Goal: Task Accomplishment & Management: Use online tool/utility

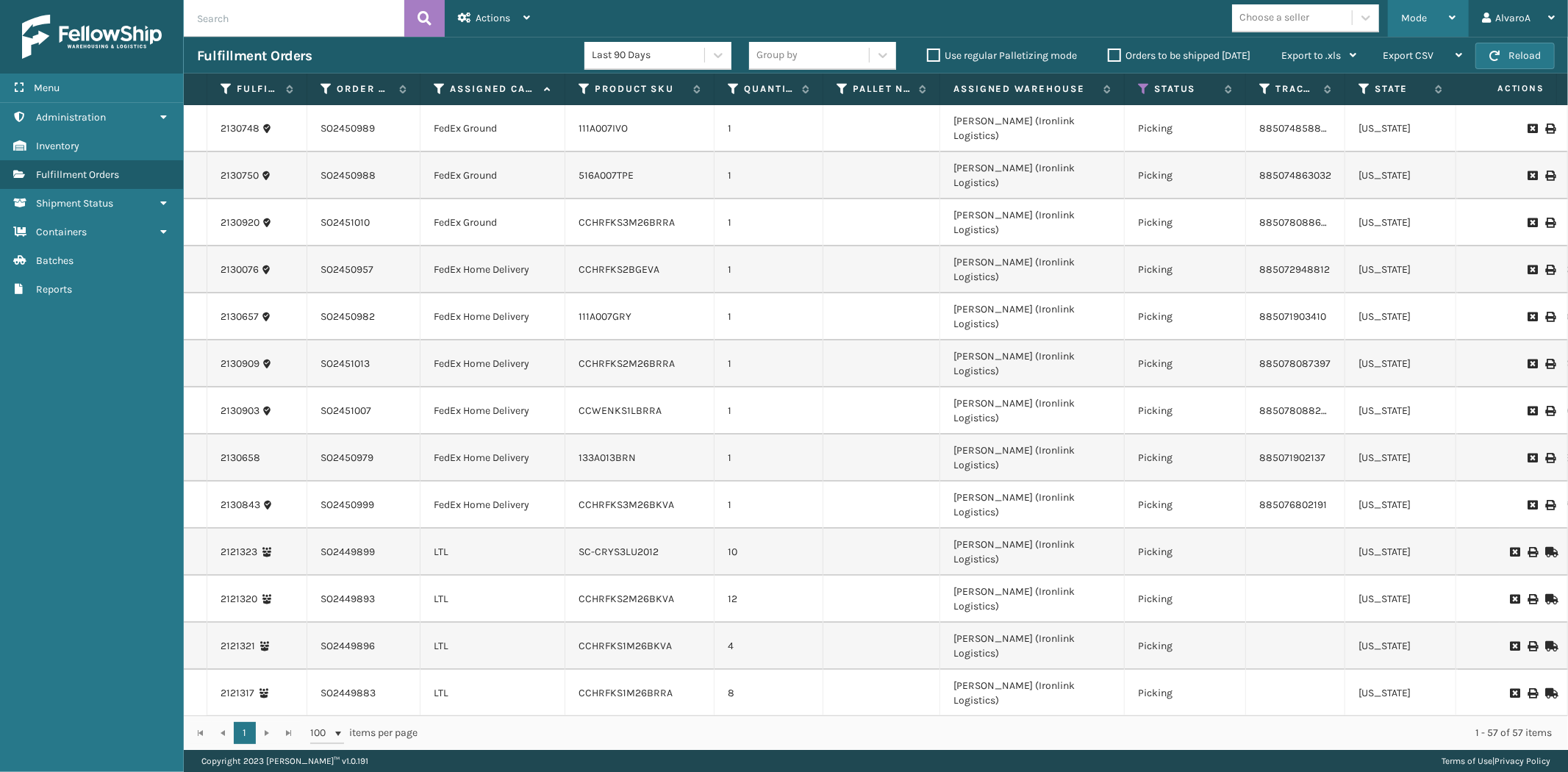
click at [1419, 13] on span "Mode" at bounding box center [1414, 18] width 26 height 12
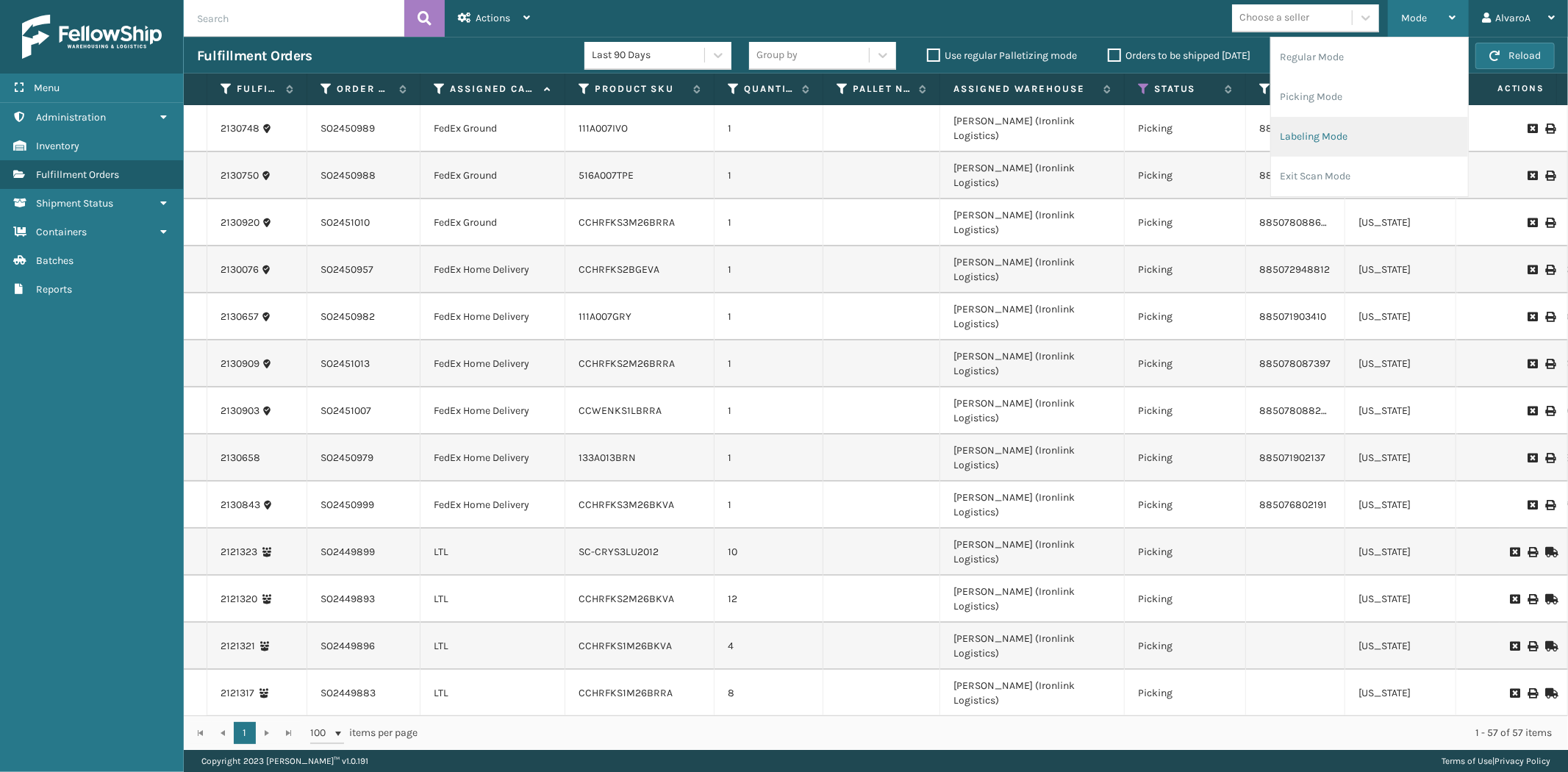
click at [1328, 137] on li "Labeling Mode" at bounding box center [1369, 137] width 197 height 40
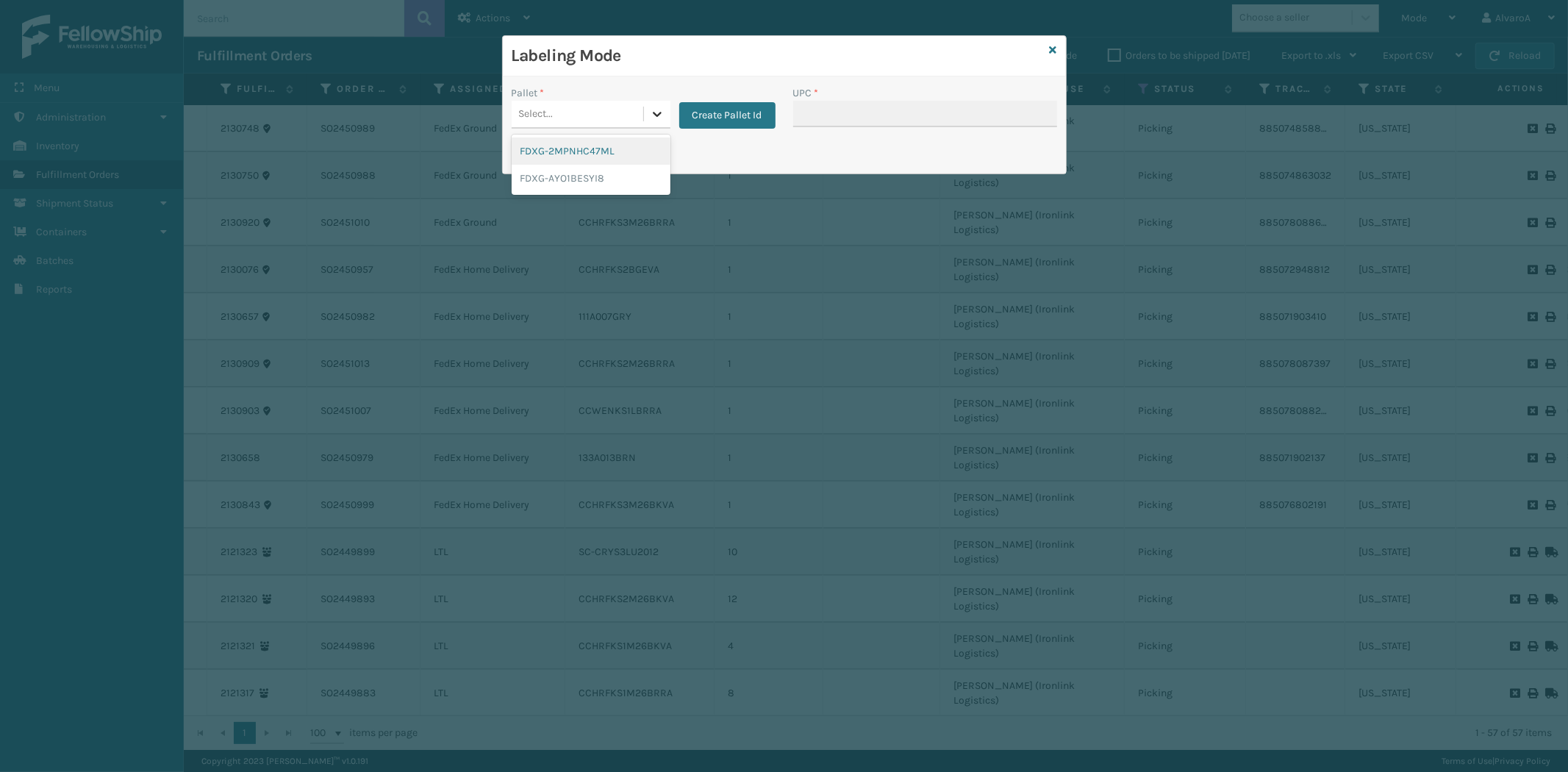
click at [663, 112] on icon at bounding box center [657, 114] width 15 height 15
click at [719, 115] on button "Create Pallet Id" at bounding box center [727, 115] width 97 height 27
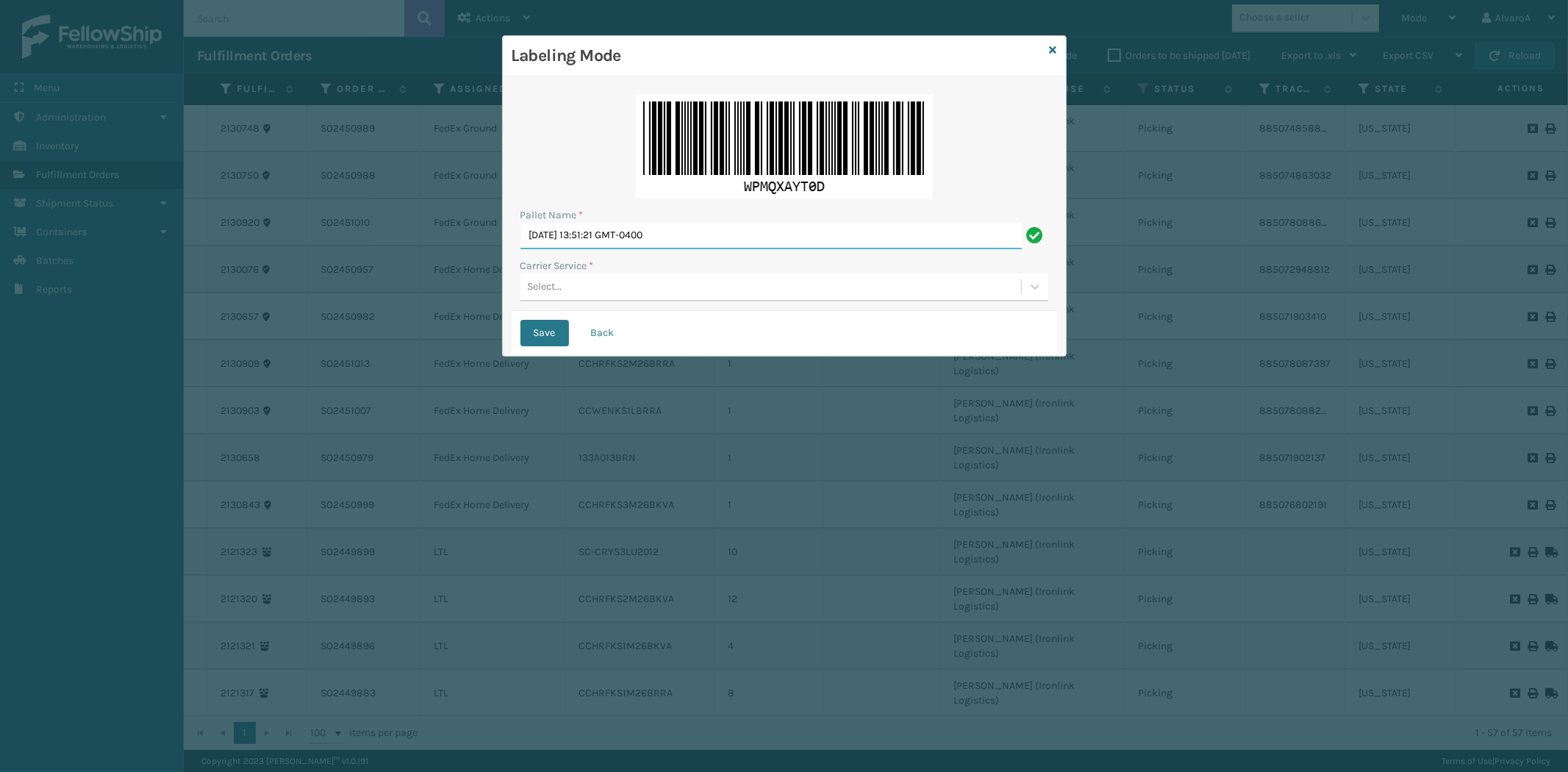
drag, startPoint x: 711, startPoint y: 231, endPoint x: 0, endPoint y: 356, distance: 721.9
click at [0, 358] on div "Labeling Mode Pallet Name * [DATE] 13:51:21 GMT-0400 Carrier Service * Select..…" at bounding box center [784, 386] width 1568 height 772
type input "L"
type input "FEDEX 10/10"
click at [555, 278] on div "Select..." at bounding box center [771, 287] width 500 height 24
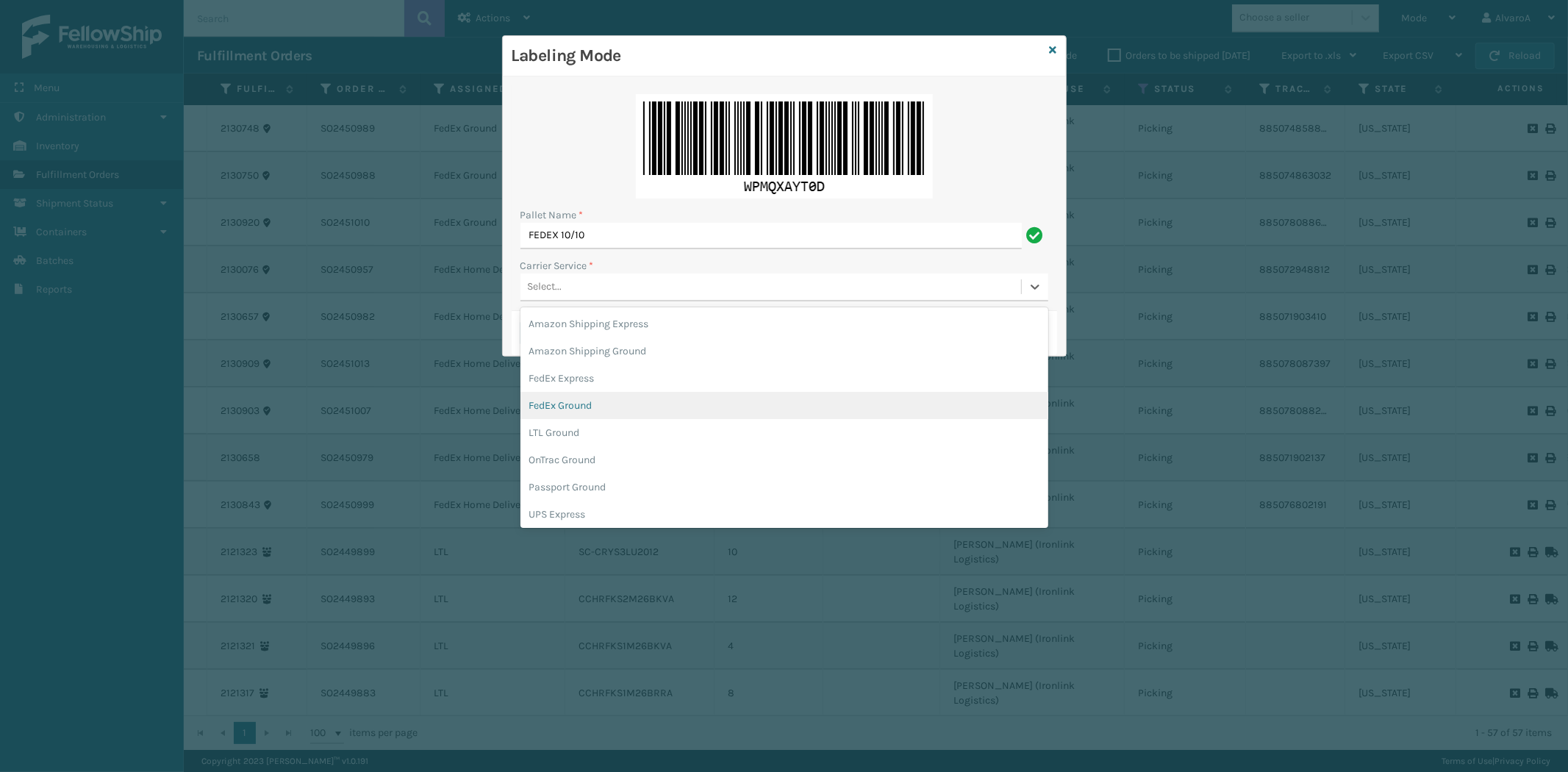
drag, startPoint x: 555, startPoint y: 406, endPoint x: 540, endPoint y: 355, distance: 53.2
click at [555, 406] on div "FedEx Ground" at bounding box center [784, 406] width 528 height 28
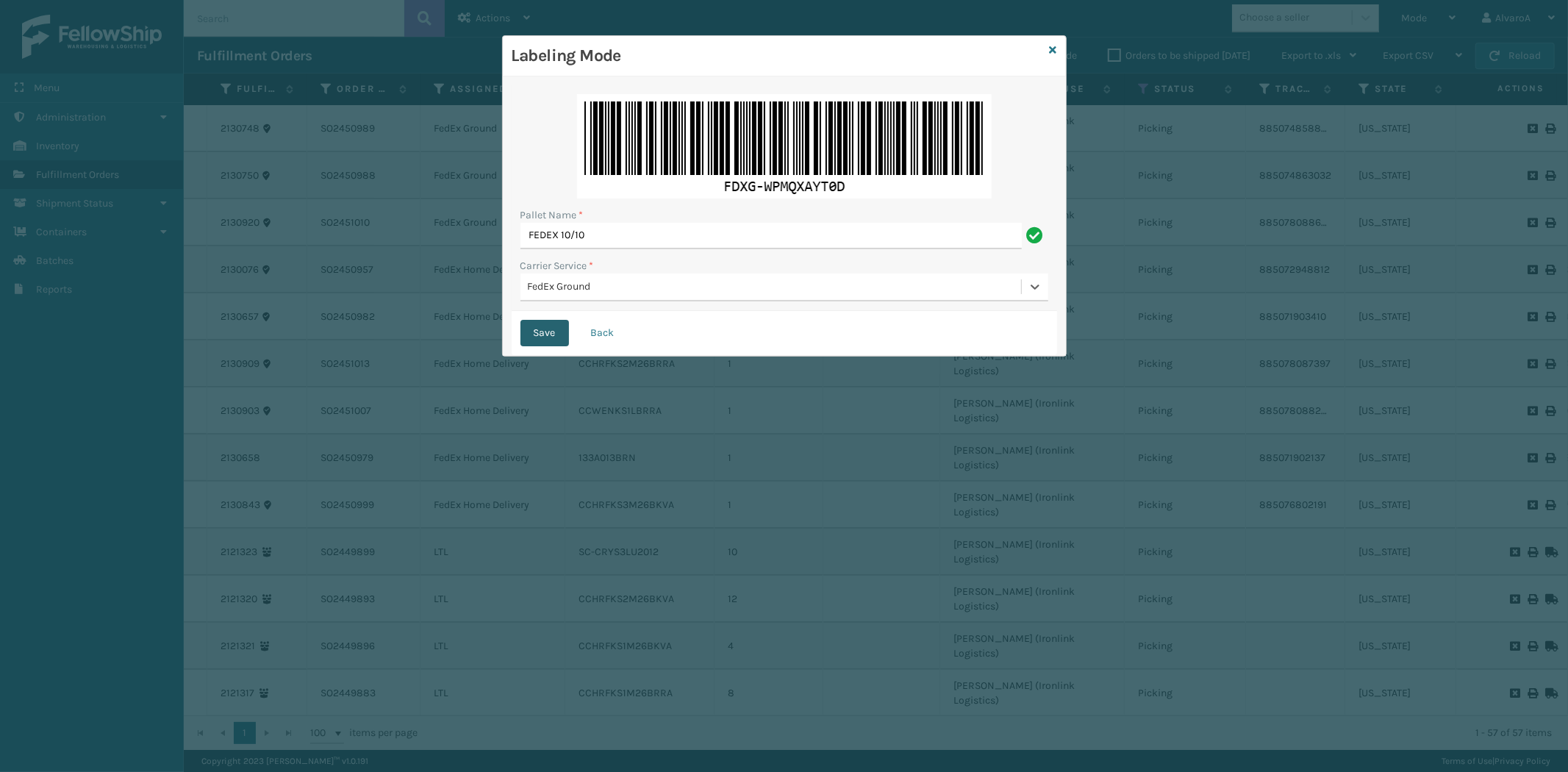
click at [544, 335] on button "Save" at bounding box center [545, 333] width 49 height 27
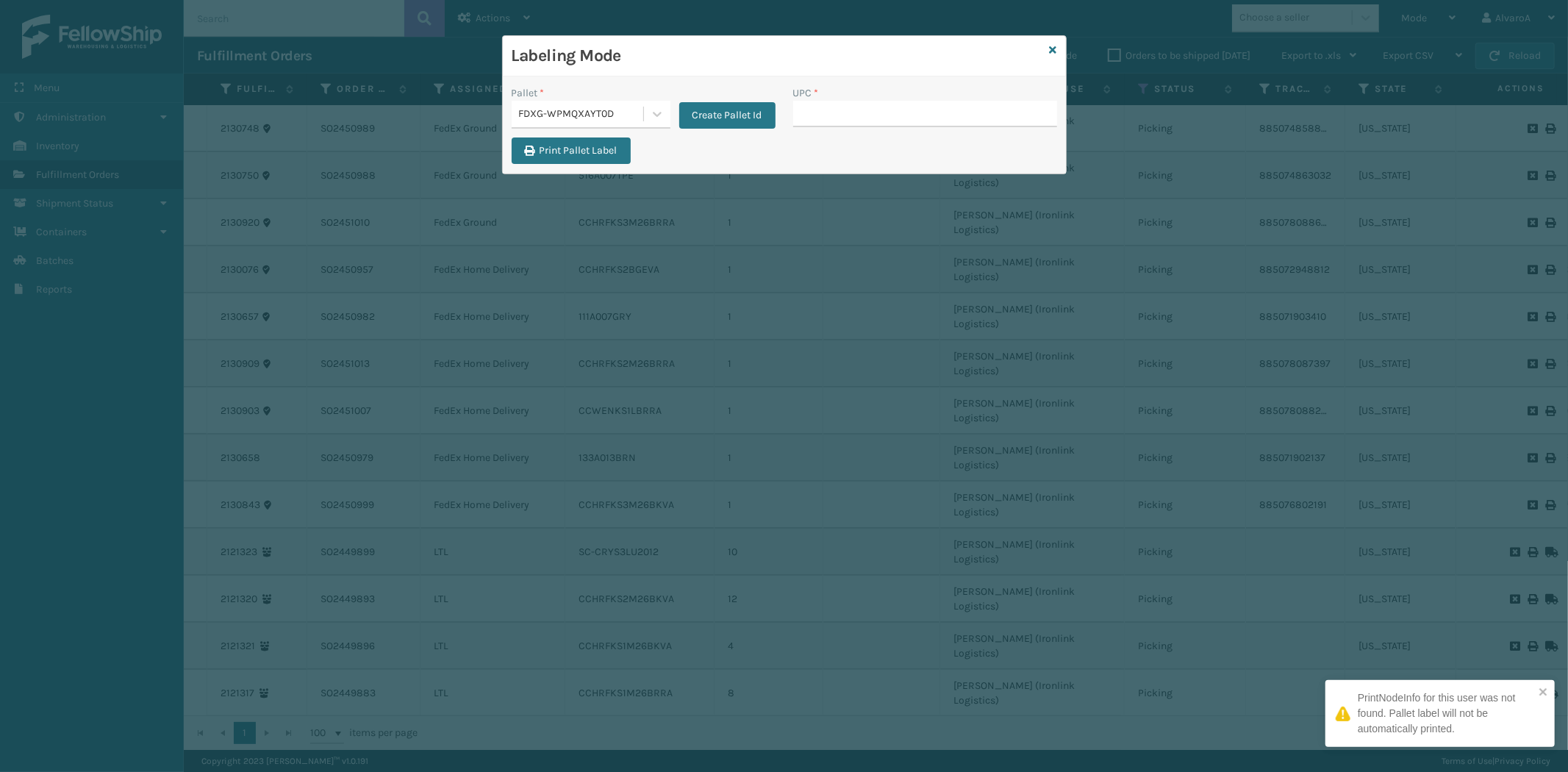
click at [836, 118] on input "UPC *" at bounding box center [925, 114] width 264 height 27
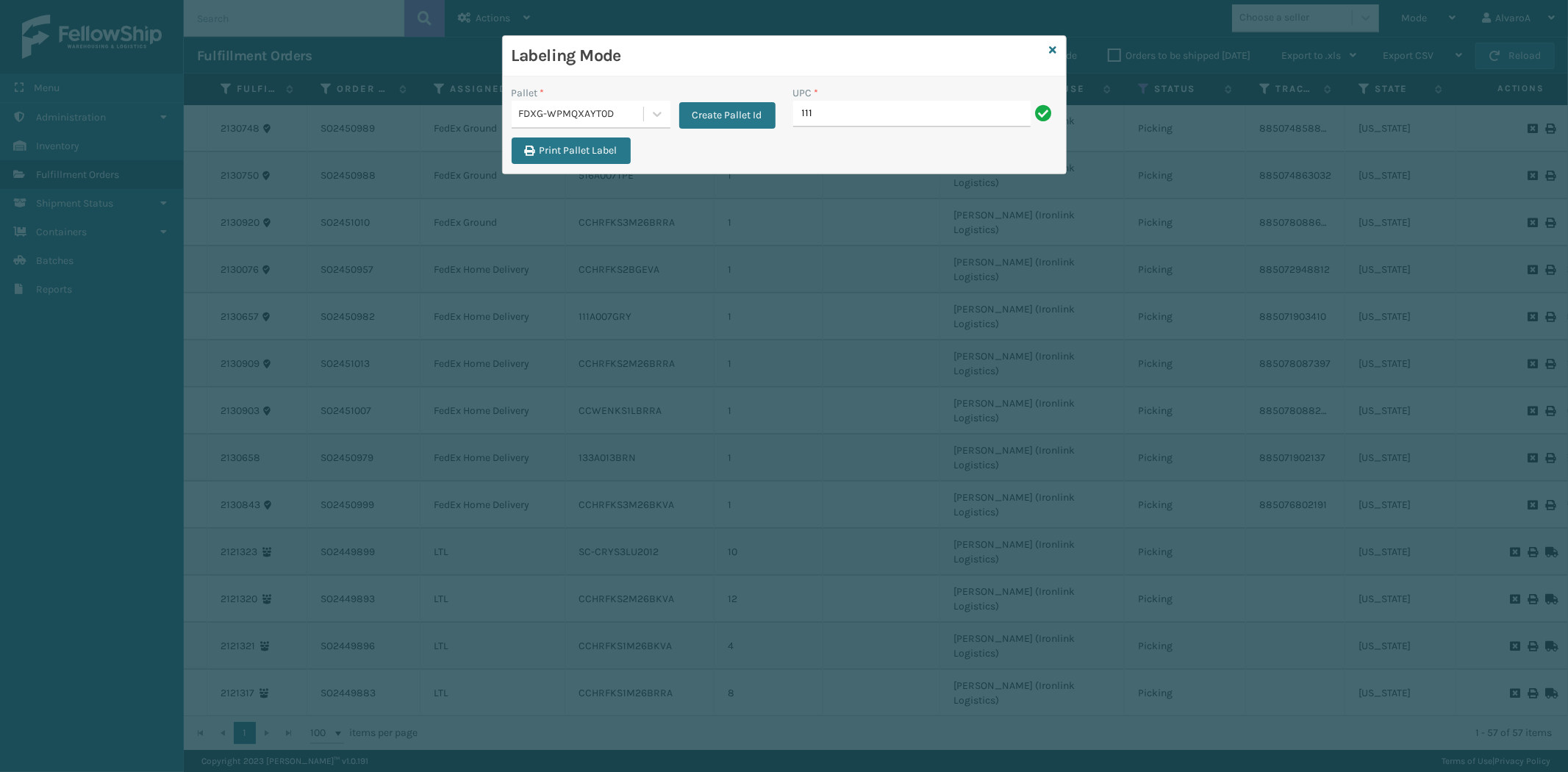
type input "111A007GRY"
type input "111A007IVO"
type input "133A013BRN"
type input "516A007TPE"
type input "CCHRFKS2BGEVA"
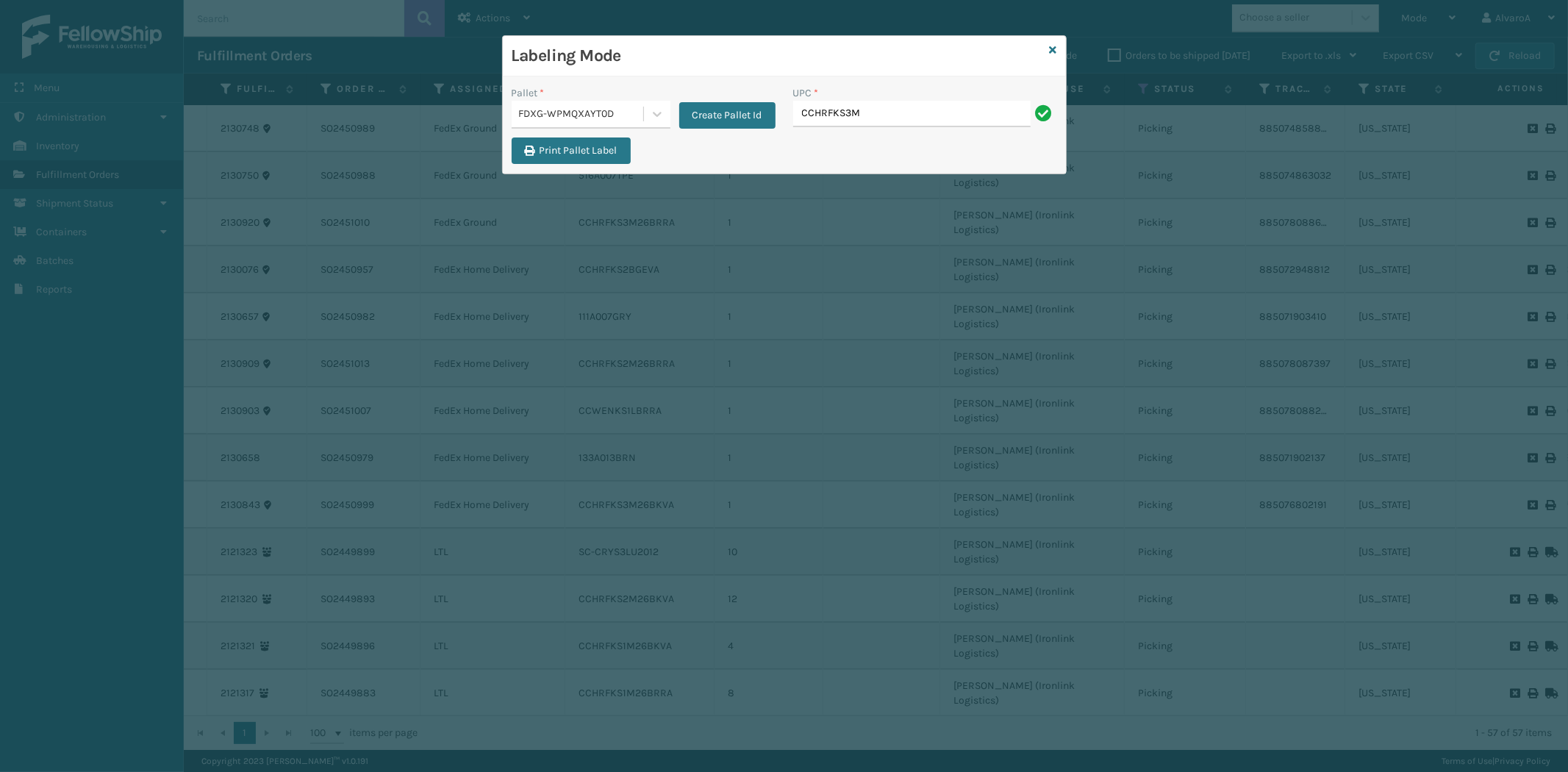
type input "CCHRFKS3M26BKVA"
type input "CCHRFKS2M26BRRA"
type input "CCHRFKS3M26BRRA"
type input "CCWENKS1LBRRA"
click at [1053, 52] on icon at bounding box center [1053, 51] width 7 height 11
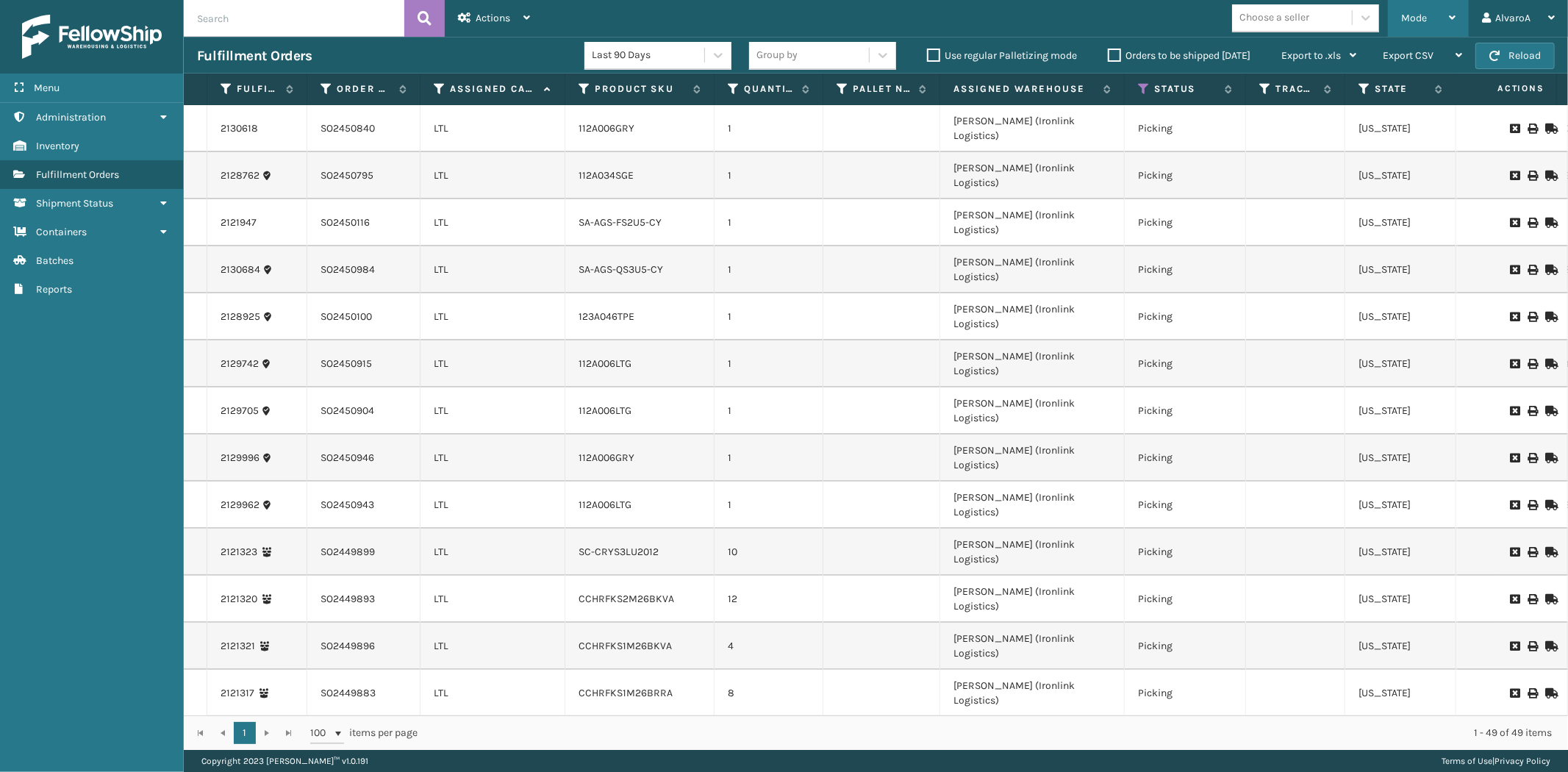
click at [1401, 27] on div "Mode" at bounding box center [1428, 18] width 54 height 36
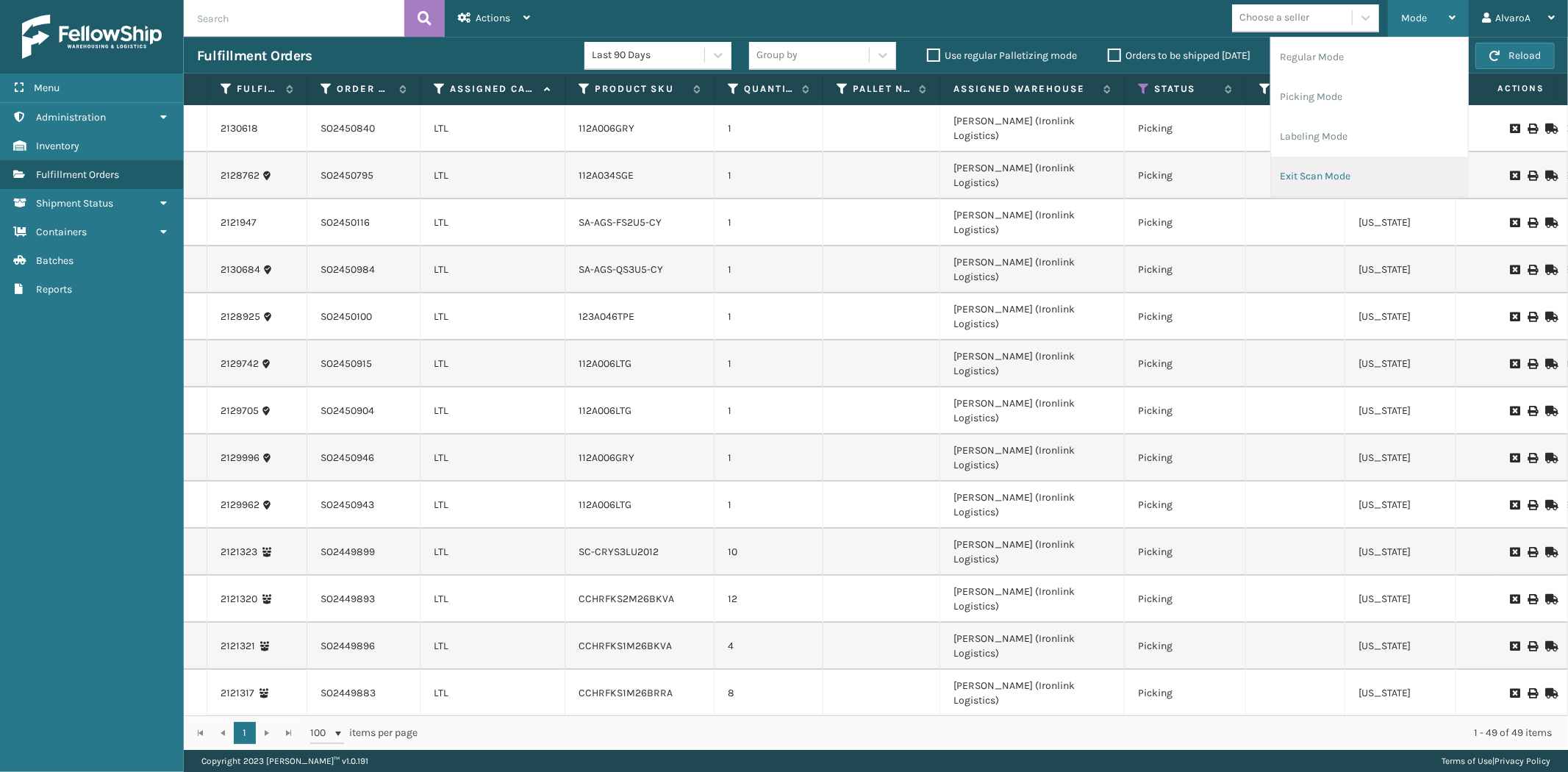
click at [1327, 169] on li "Exit Scan Mode" at bounding box center [1369, 176] width 197 height 40
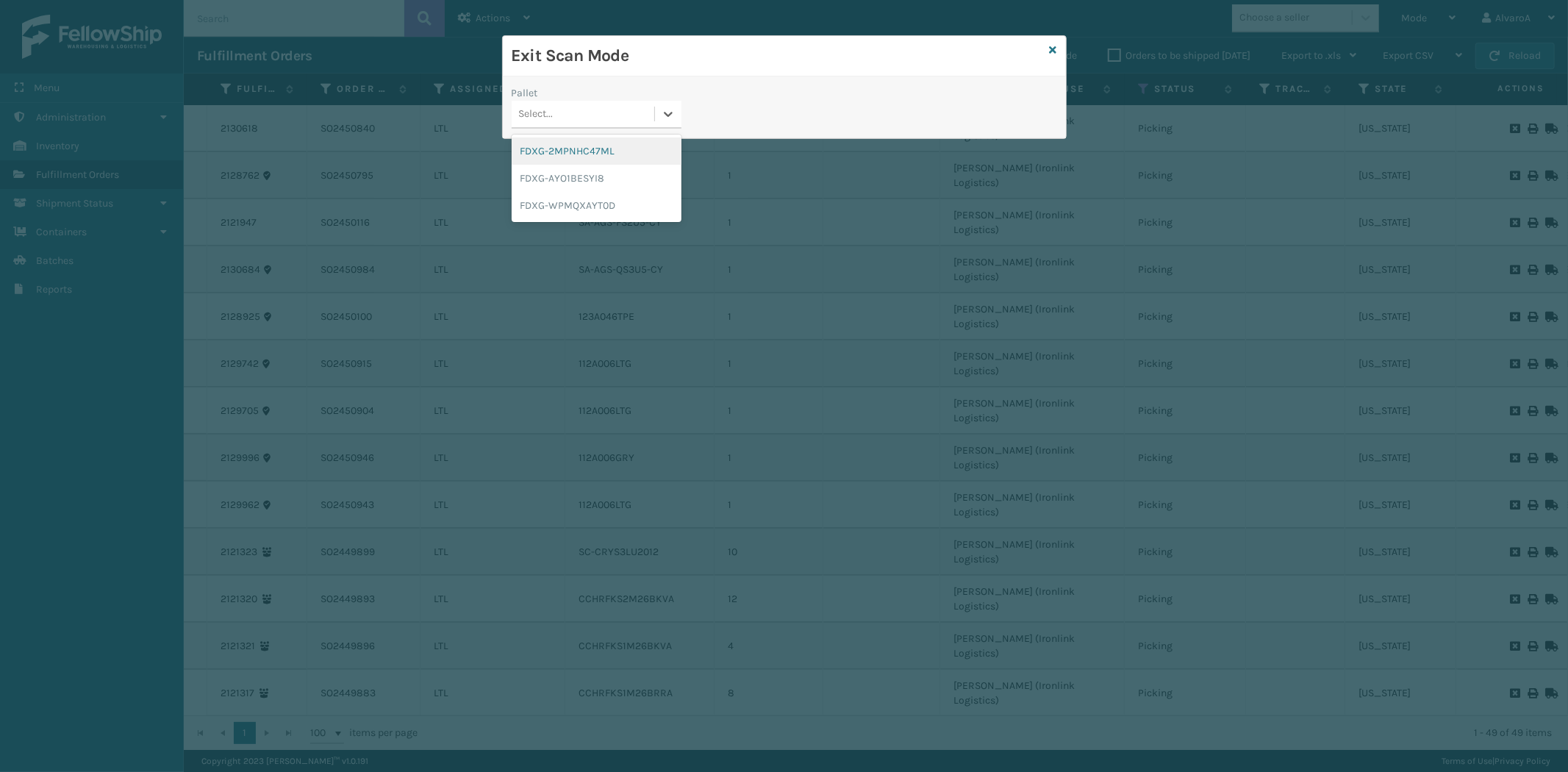
click at [649, 114] on div "Select..." at bounding box center [583, 114] width 143 height 24
click at [611, 192] on div "FDXG-WPMQXAYT0D" at bounding box center [596, 205] width 169 height 28
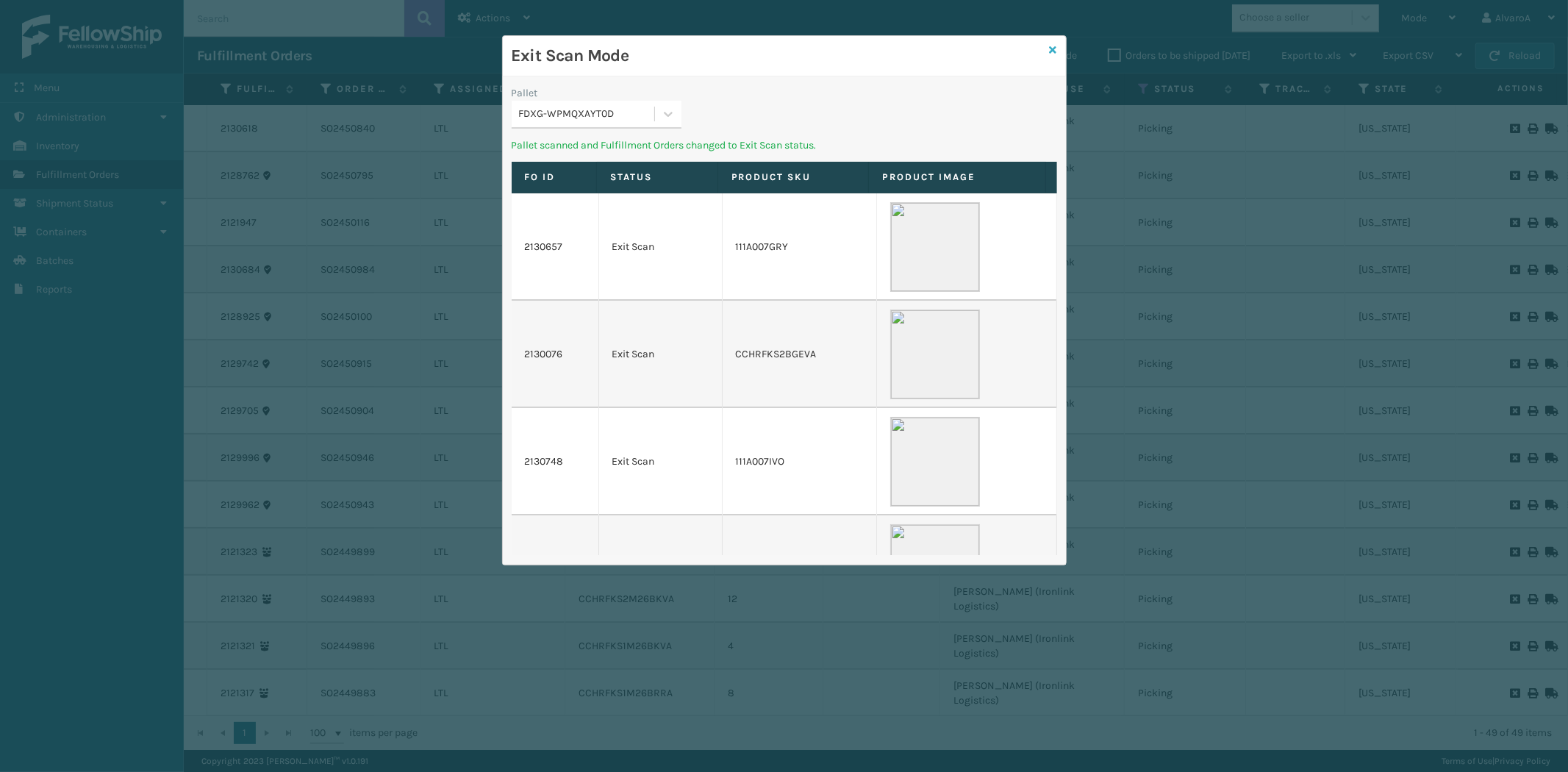
click at [1056, 45] on icon at bounding box center [1053, 51] width 7 height 11
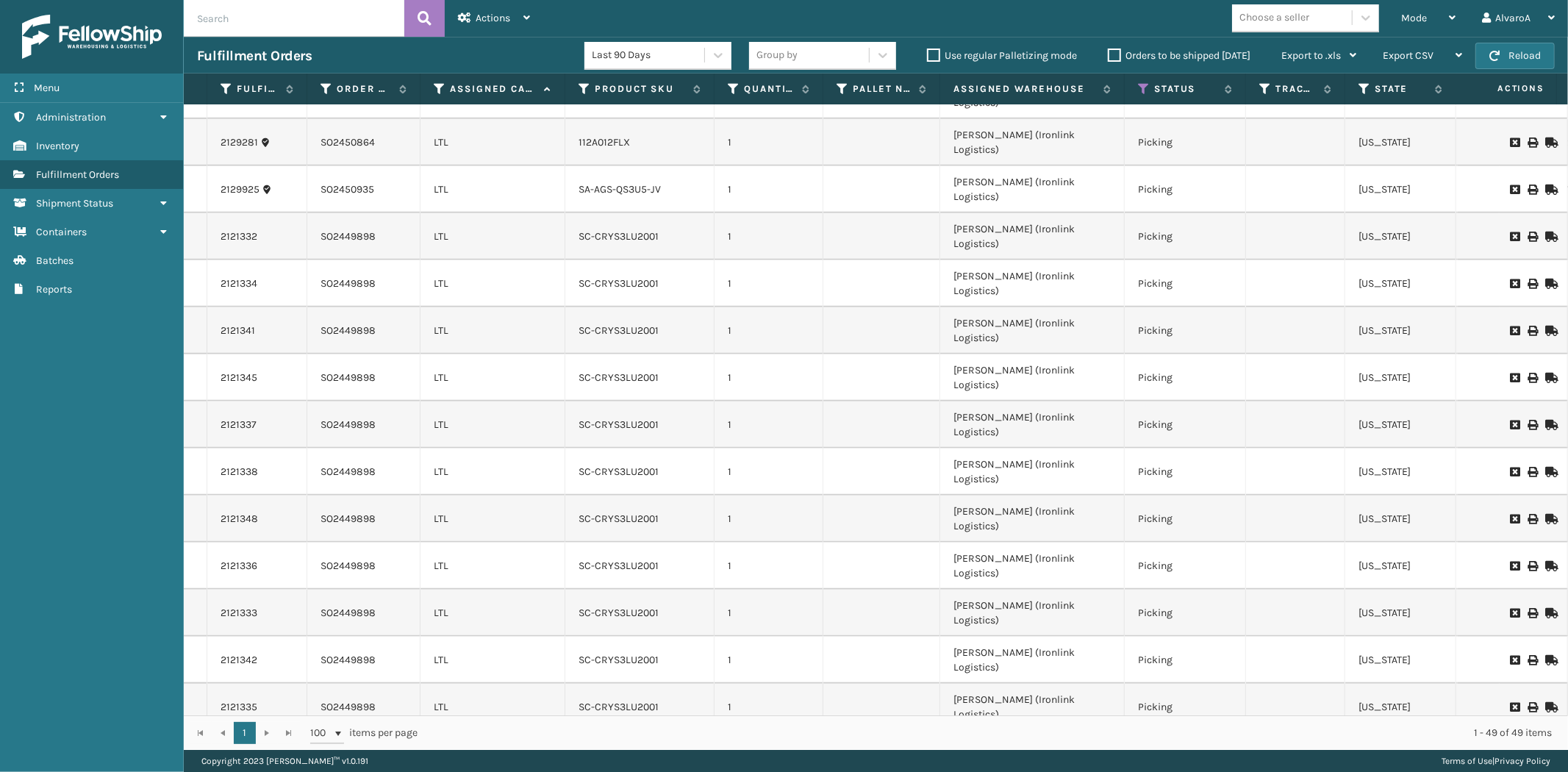
scroll to position [986, 0]
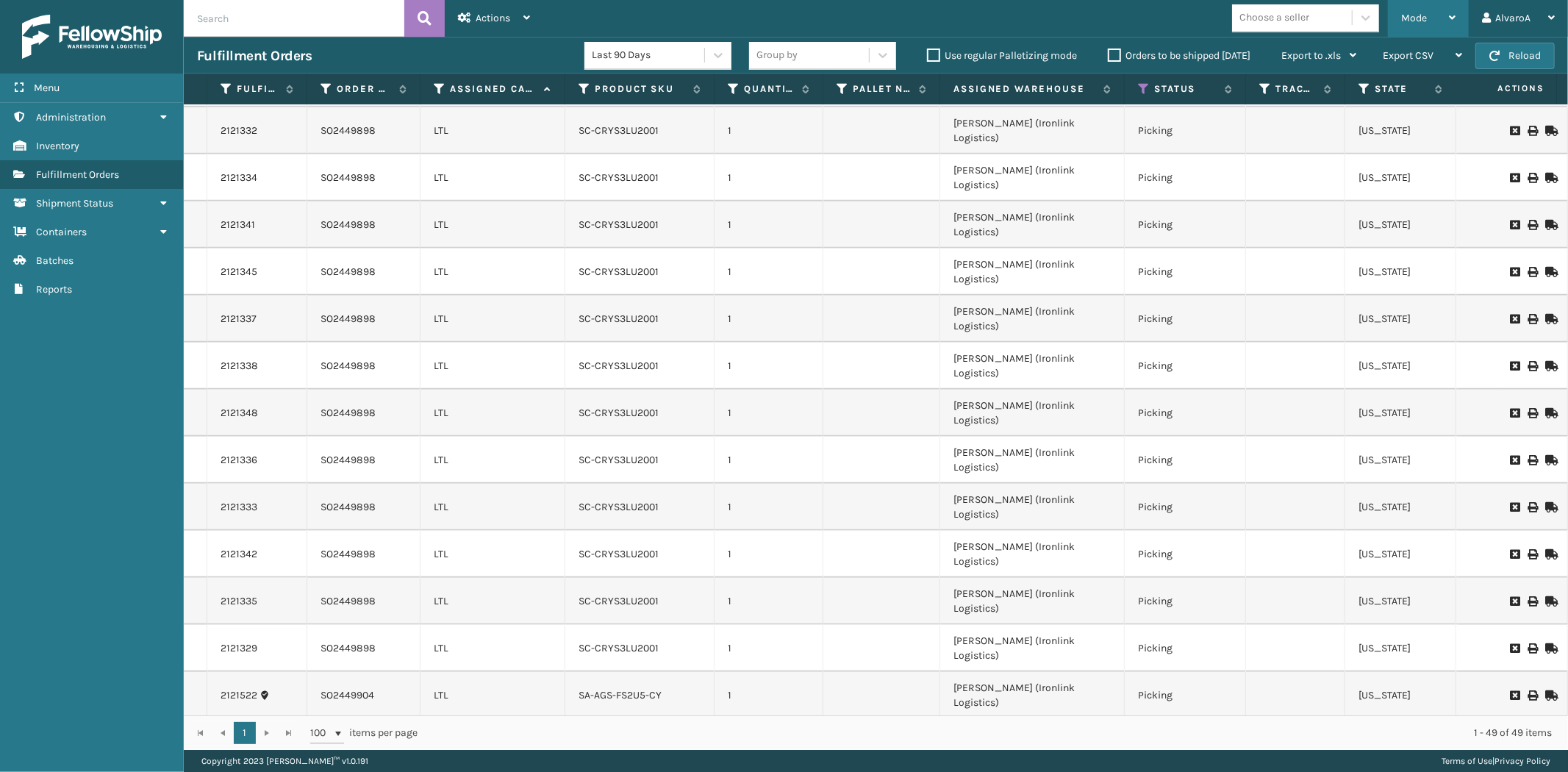
click at [1407, 24] on div "Mode" at bounding box center [1428, 18] width 54 height 36
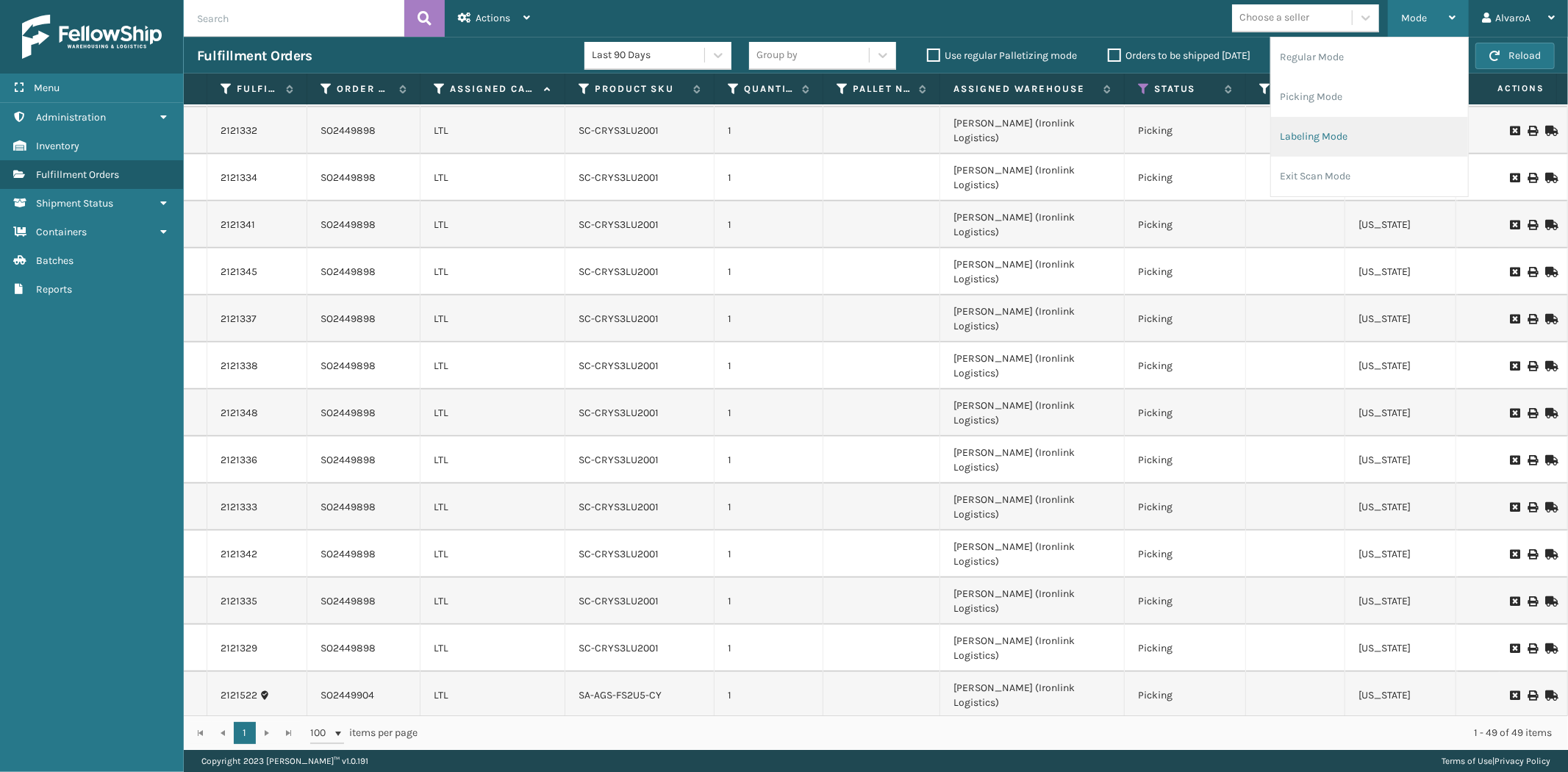
click at [1306, 144] on li "Labeling Mode" at bounding box center [1369, 137] width 197 height 40
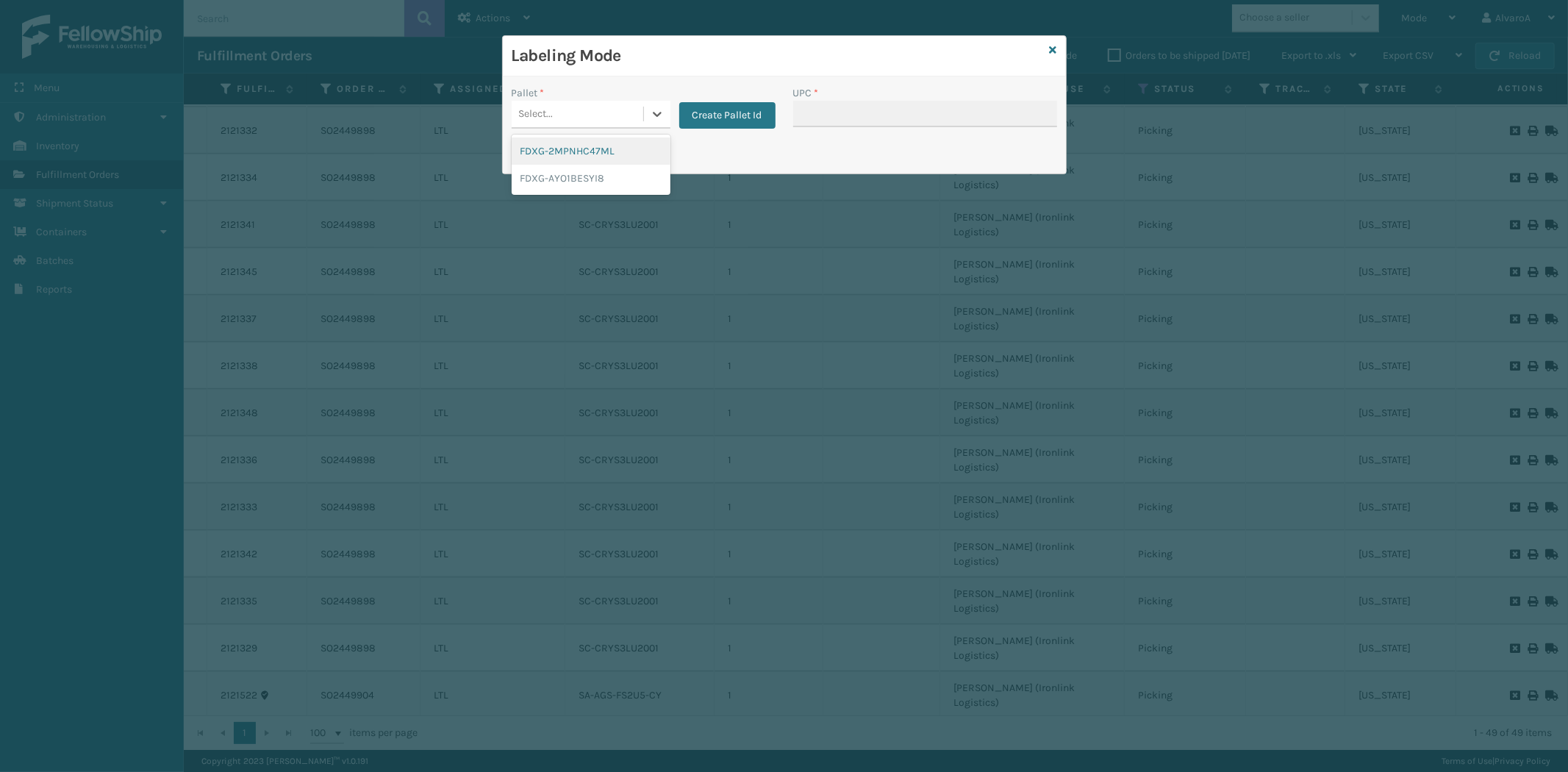
click at [638, 109] on div "Select..." at bounding box center [578, 114] width 131 height 24
click at [716, 119] on button "Create Pallet Id" at bounding box center [727, 115] width 97 height 27
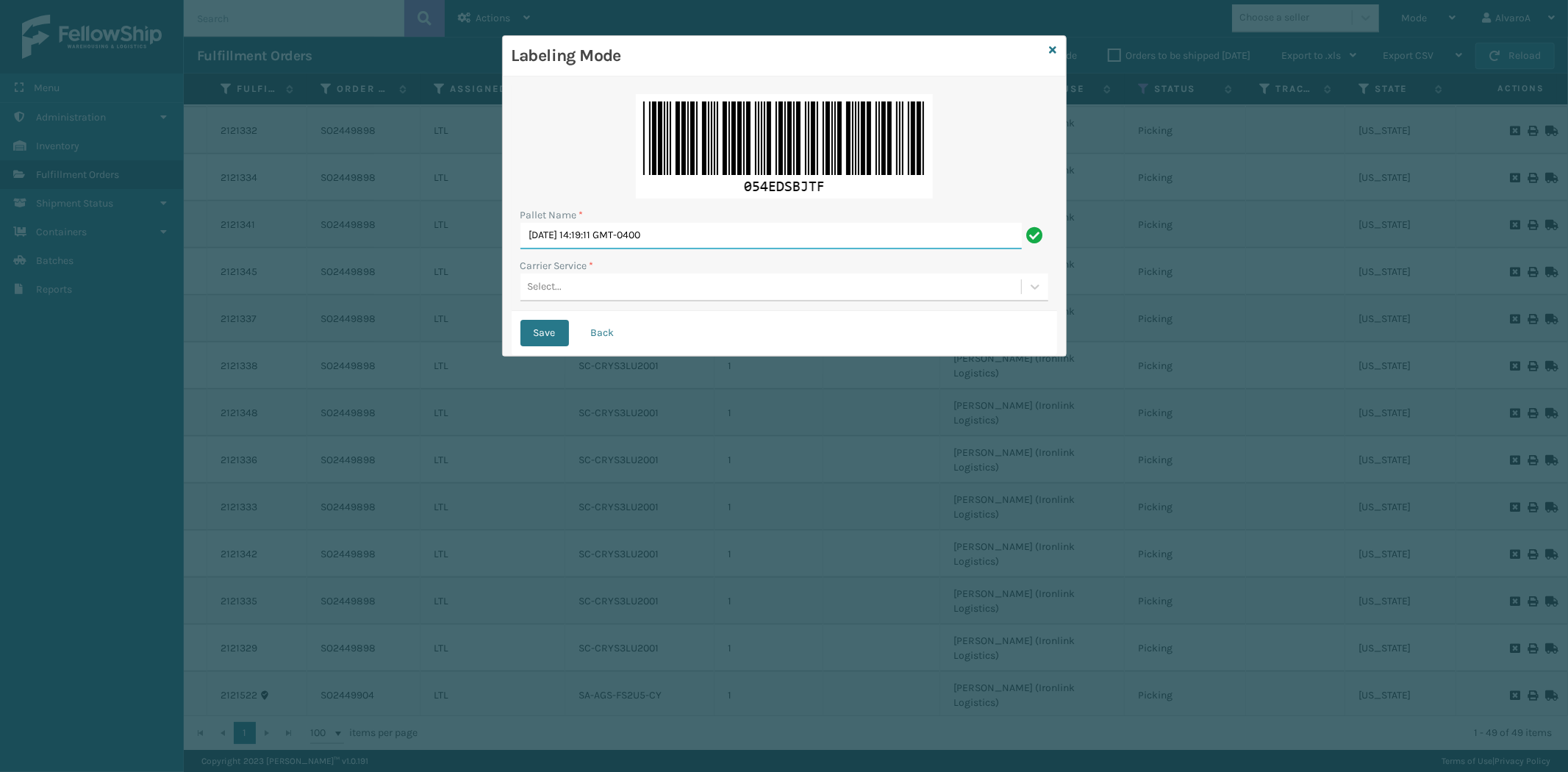
drag, startPoint x: 705, startPoint y: 236, endPoint x: 331, endPoint y: 269, distance: 375.5
click at [331, 269] on div "Labeling Mode Pallet Name * [DATE] 14:19:11 GMT-0400 Carrier Service * Select..…" at bounding box center [784, 386] width 1568 height 772
type input "LPN 518132"
click at [550, 291] on div "Select..." at bounding box center [545, 287] width 35 height 15
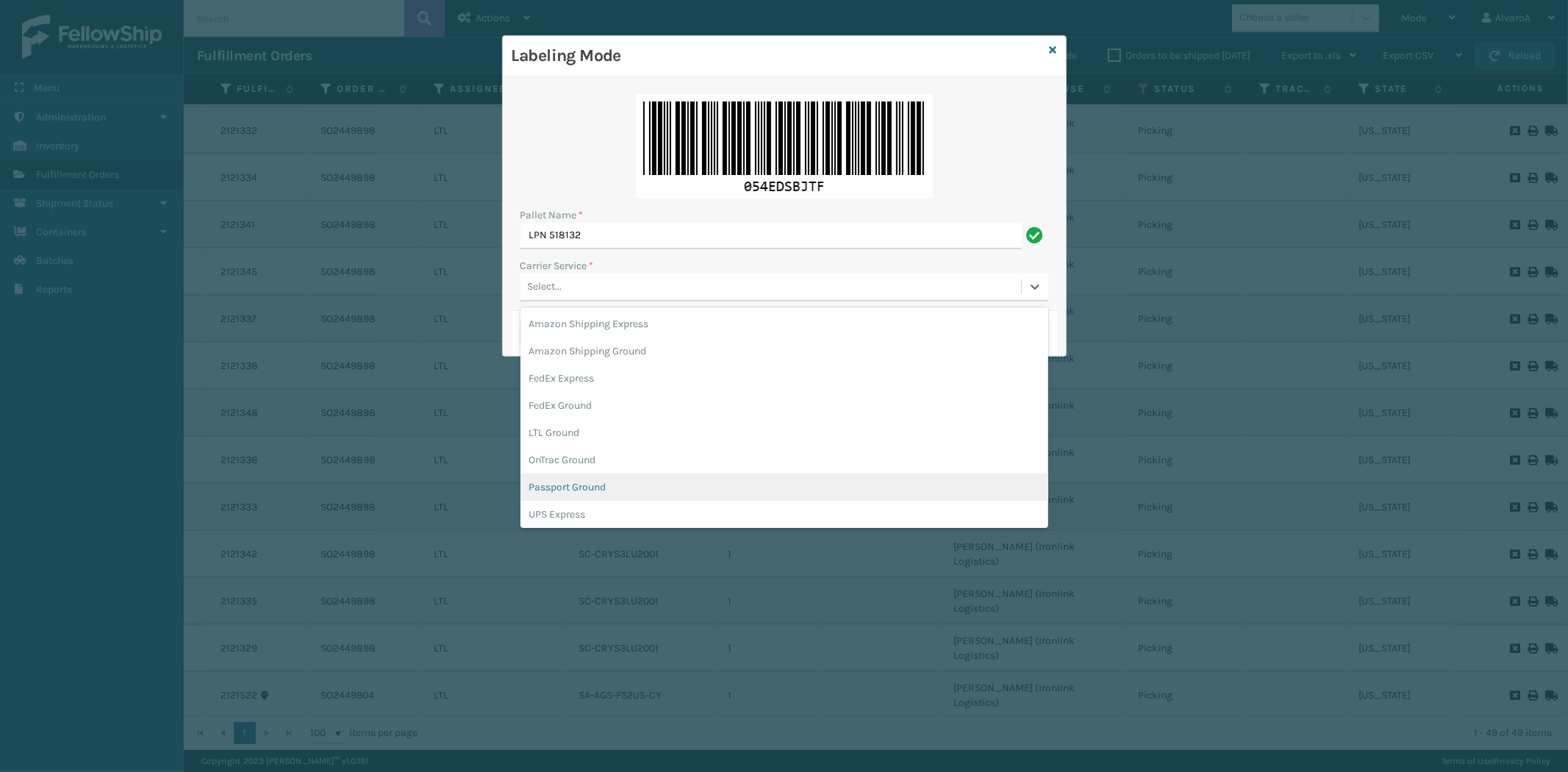
scroll to position [82, 0]
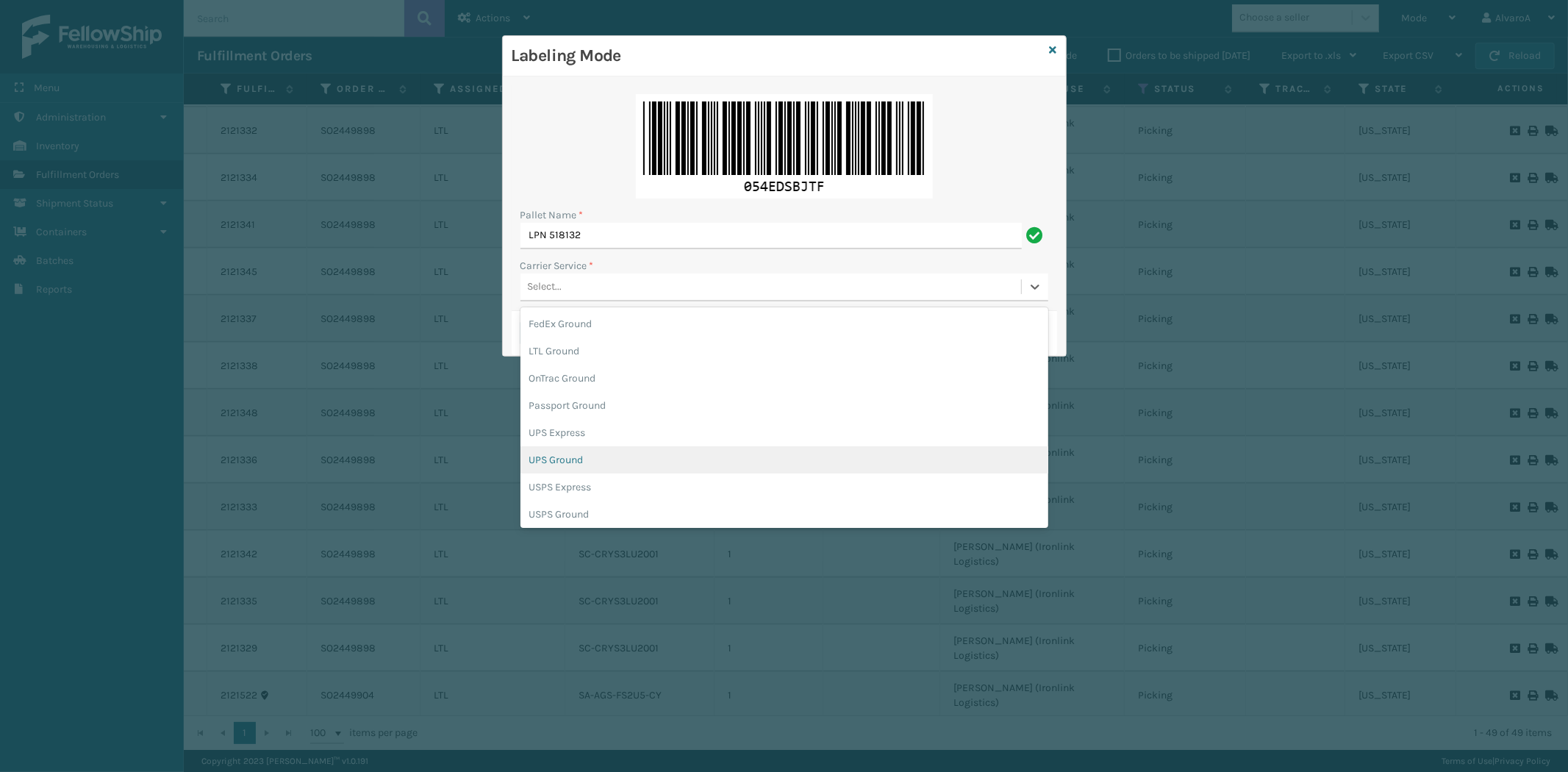
click at [594, 459] on div "UPS Ground" at bounding box center [784, 460] width 528 height 28
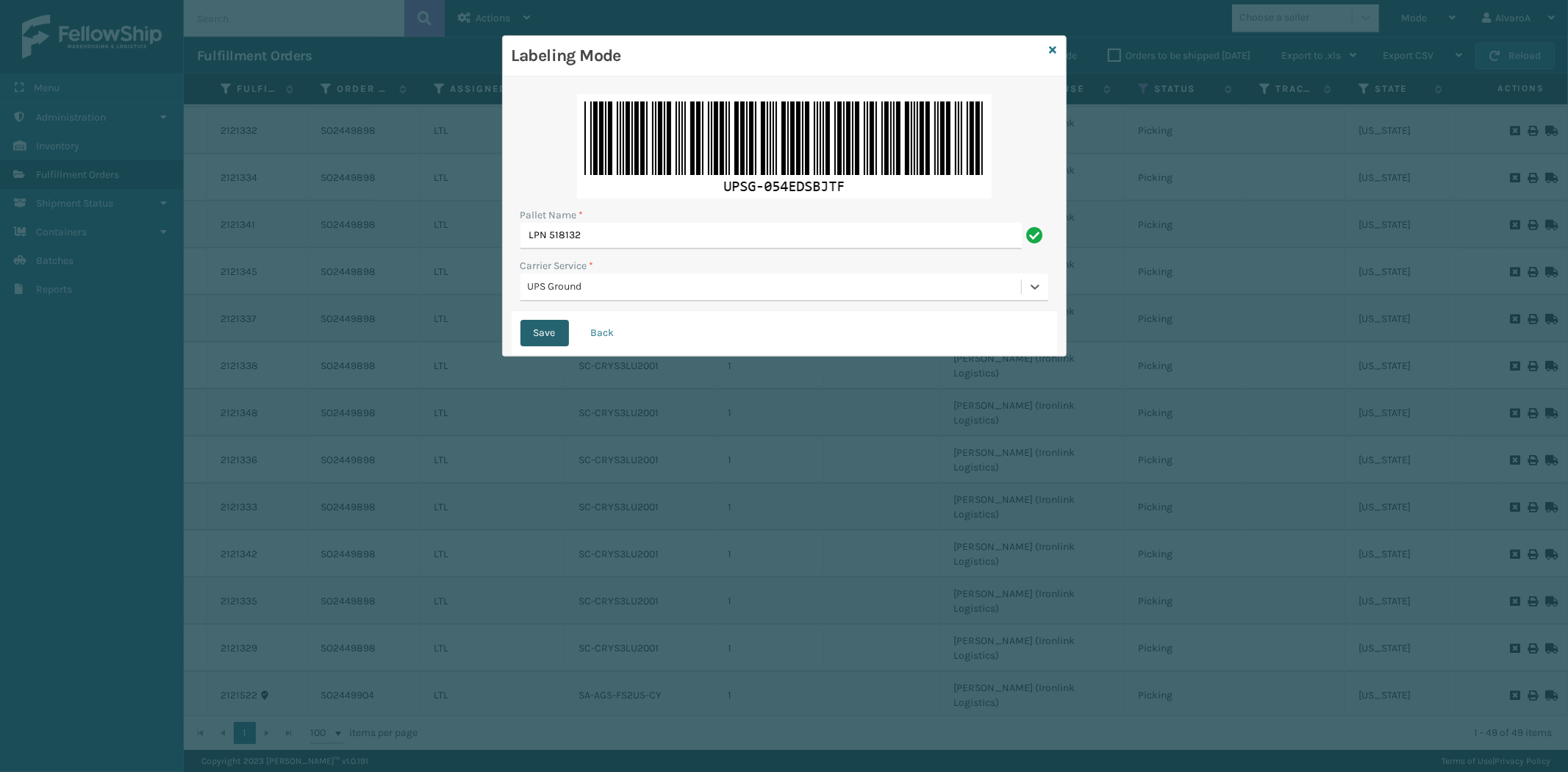
click at [555, 327] on button "Save" at bounding box center [545, 333] width 49 height 27
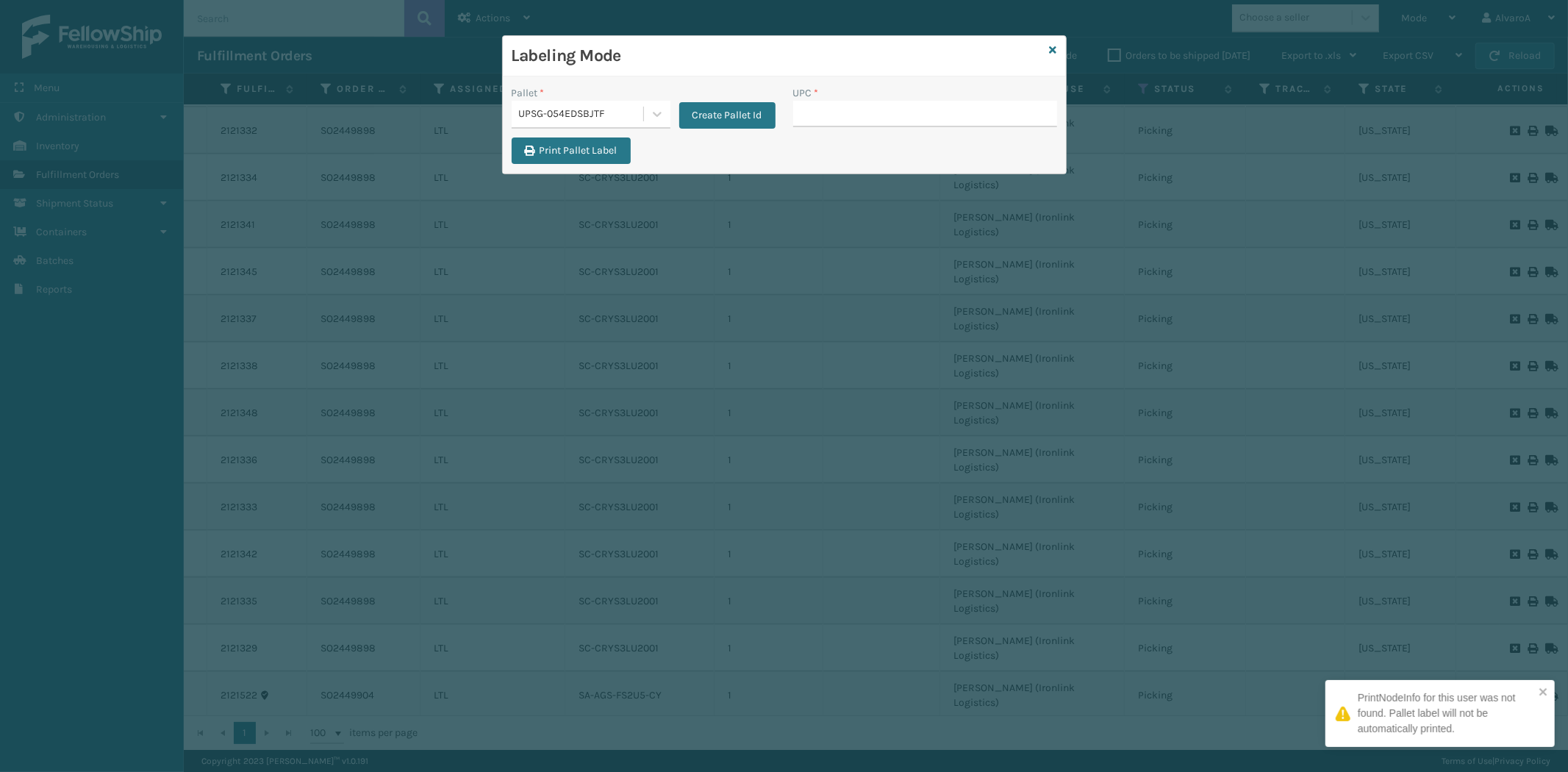
click at [816, 114] on input "UPC *" at bounding box center [925, 114] width 264 height 27
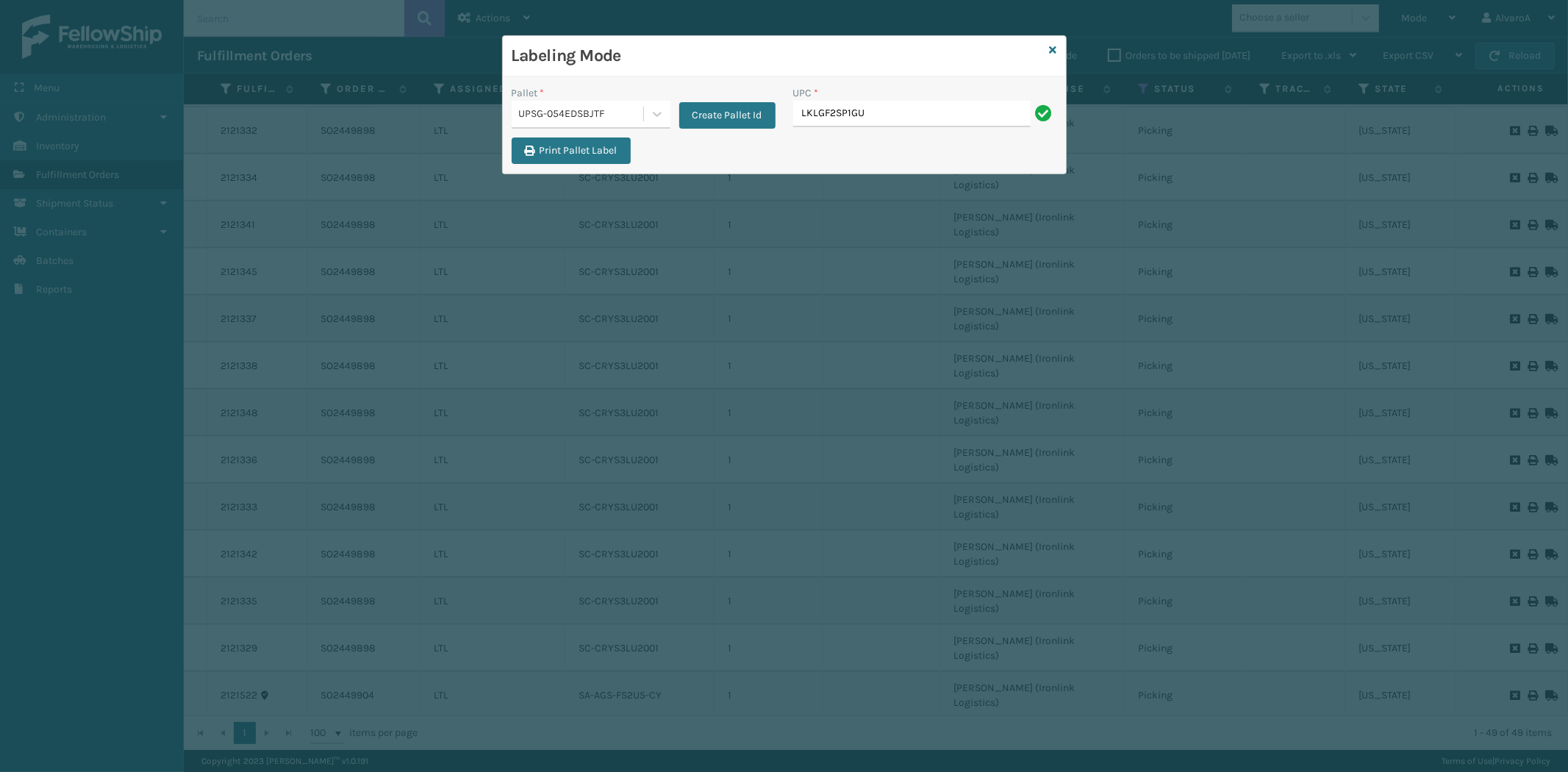
type input "LKLGF2SP1GU3051"
type input "CCHRFKS2M26DGRA"
click at [1052, 50] on icon at bounding box center [1053, 51] width 7 height 11
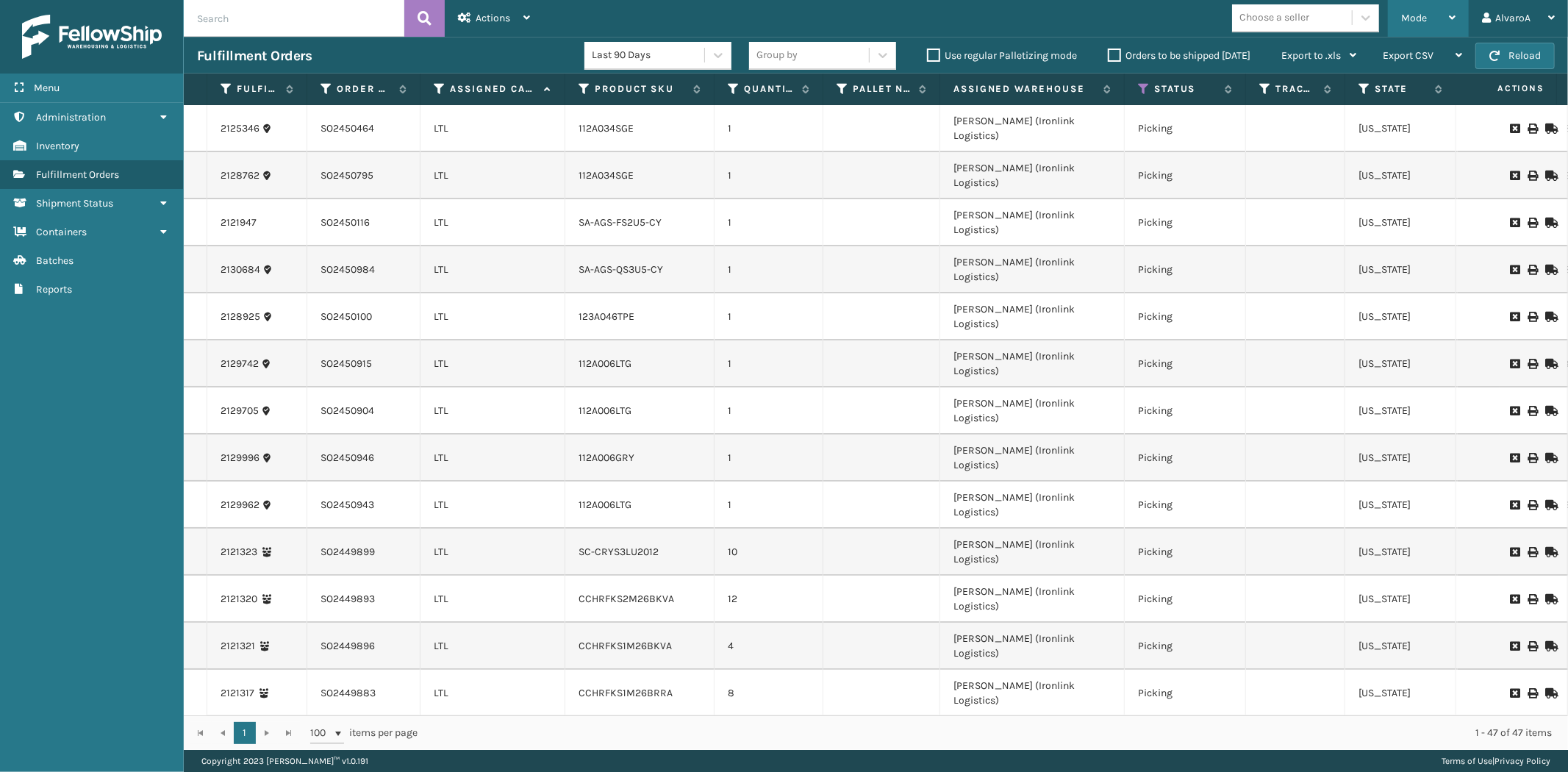
drag, startPoint x: 1451, startPoint y: 25, endPoint x: 1422, endPoint y: 91, distance: 72.1
click at [1451, 27] on div "Mode" at bounding box center [1428, 18] width 54 height 36
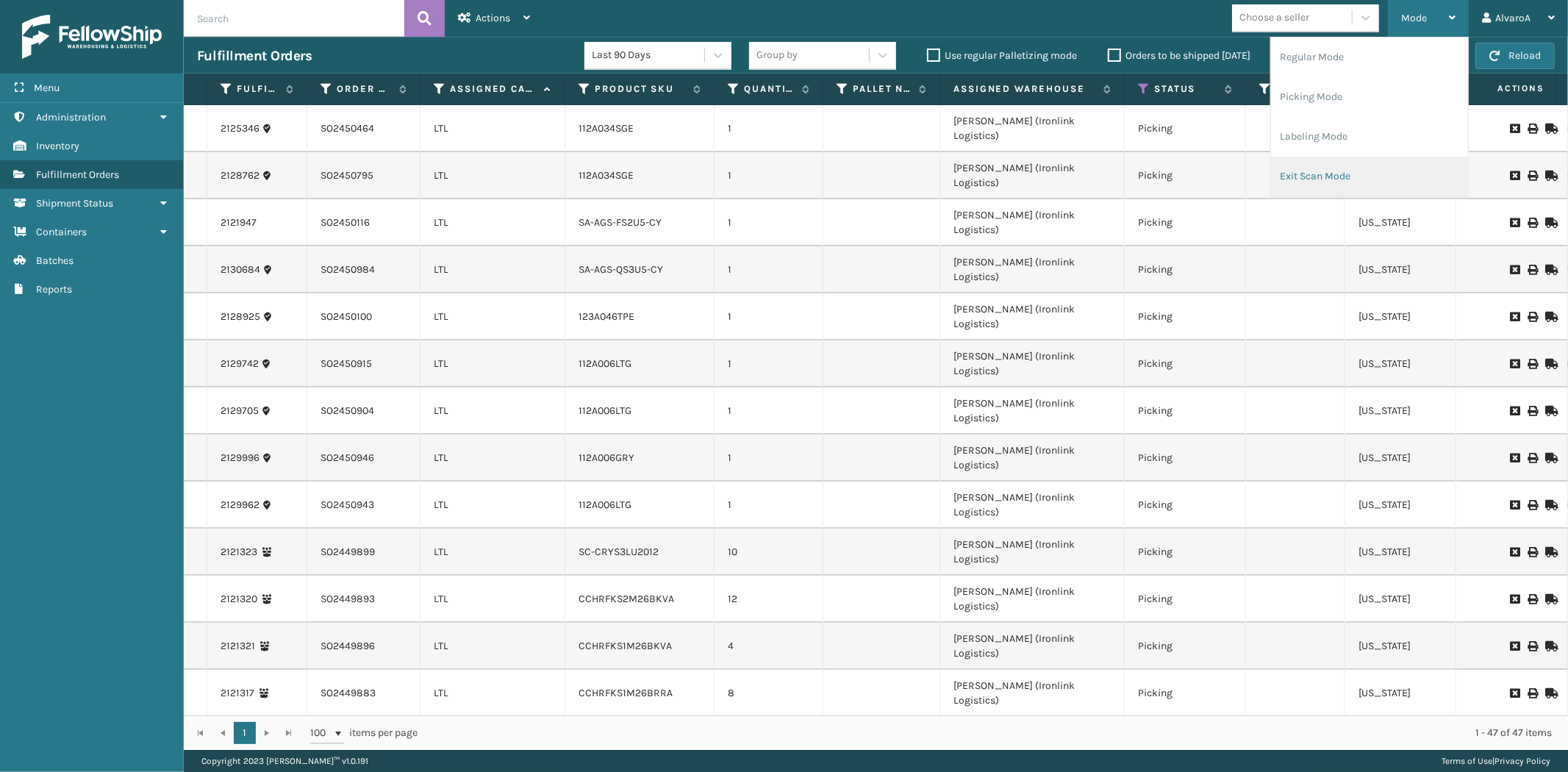
click at [1364, 168] on li "Exit Scan Mode" at bounding box center [1369, 176] width 197 height 40
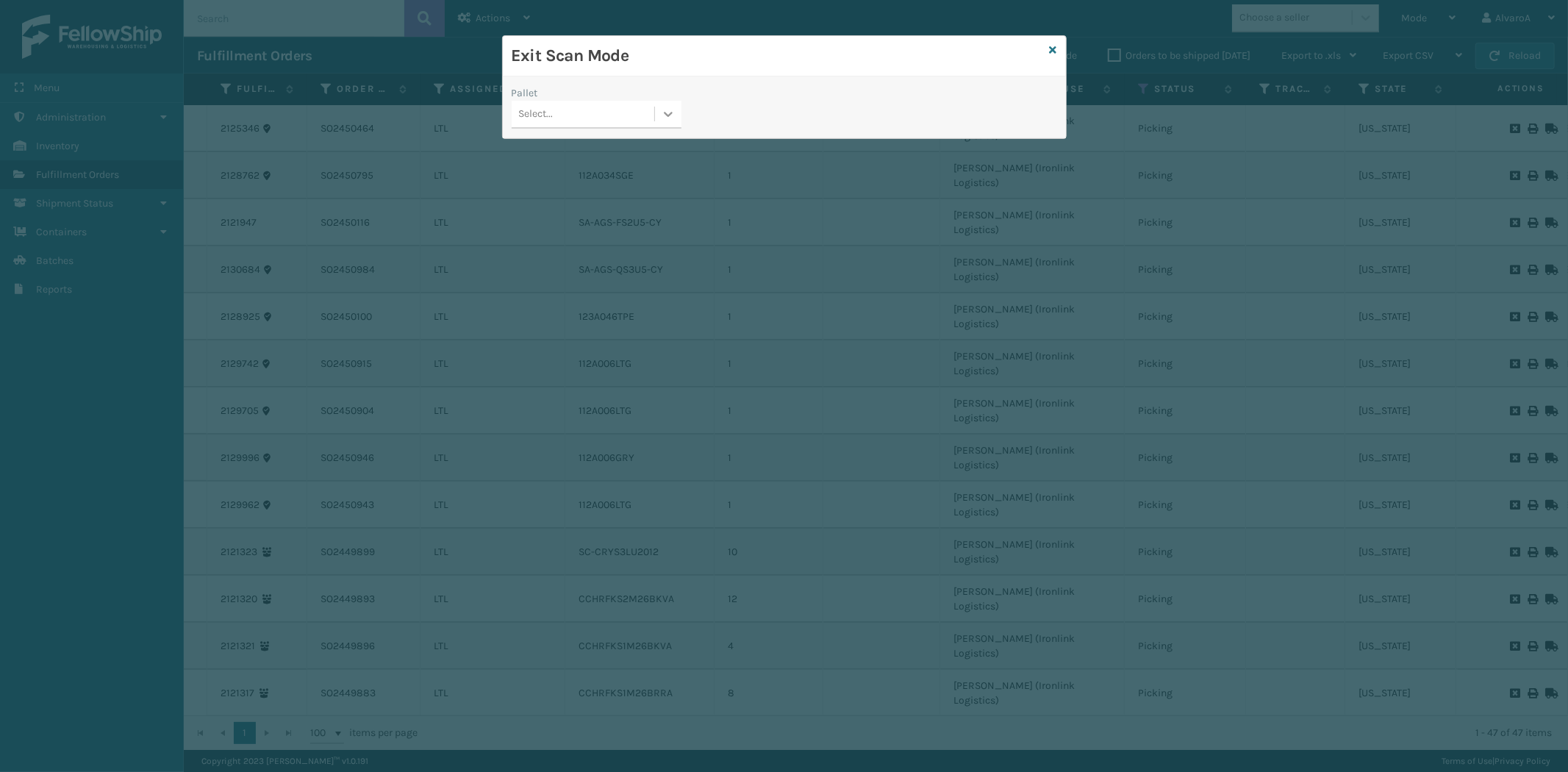
drag, startPoint x: 674, startPoint y: 113, endPoint x: 654, endPoint y: 129, distance: 25.6
click at [672, 114] on icon at bounding box center [668, 114] width 15 height 15
click at [587, 200] on div "UPSG-054EDSBJTF" at bounding box center [596, 205] width 169 height 28
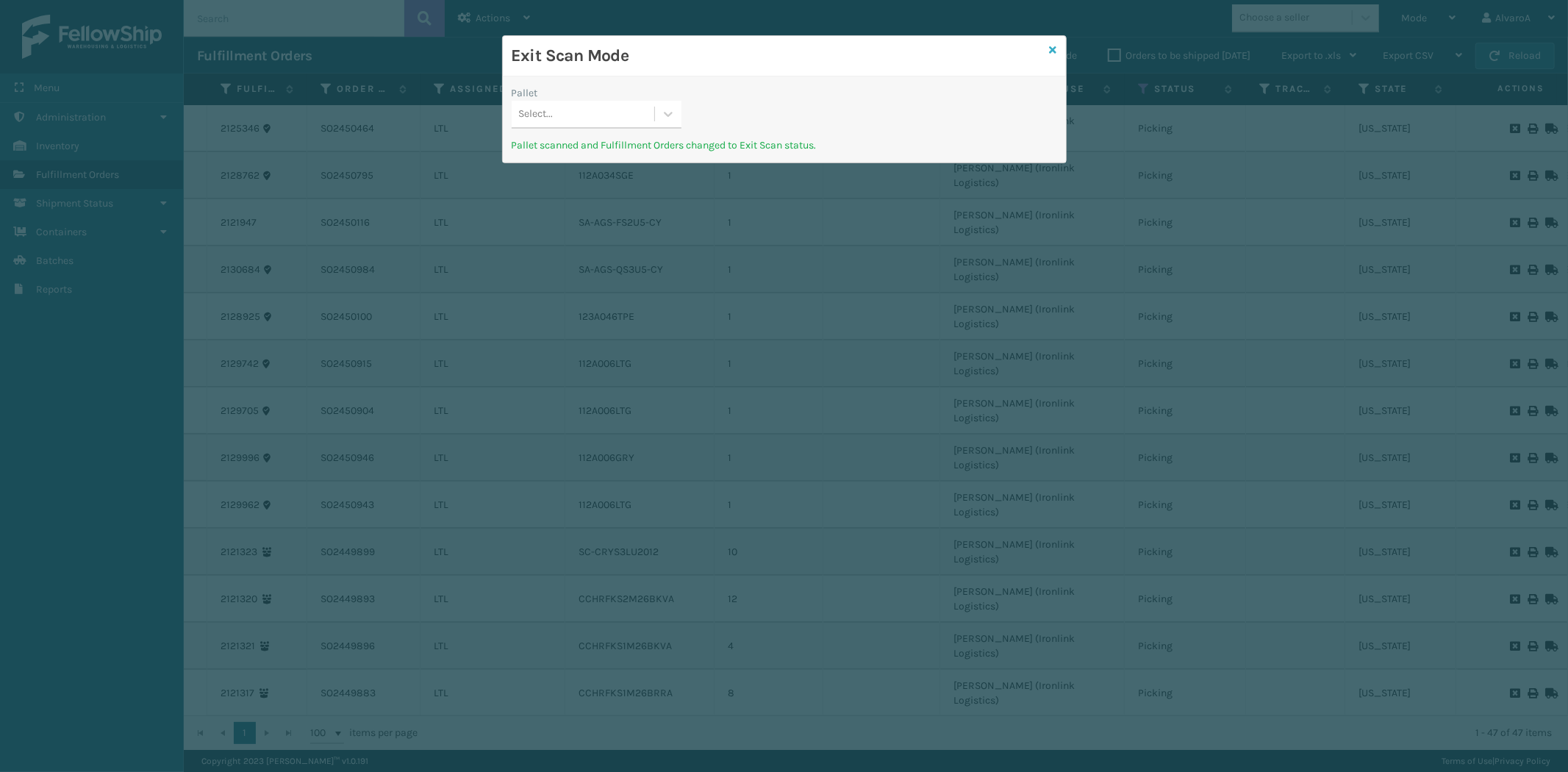
click at [1053, 49] on icon at bounding box center [1053, 51] width 7 height 11
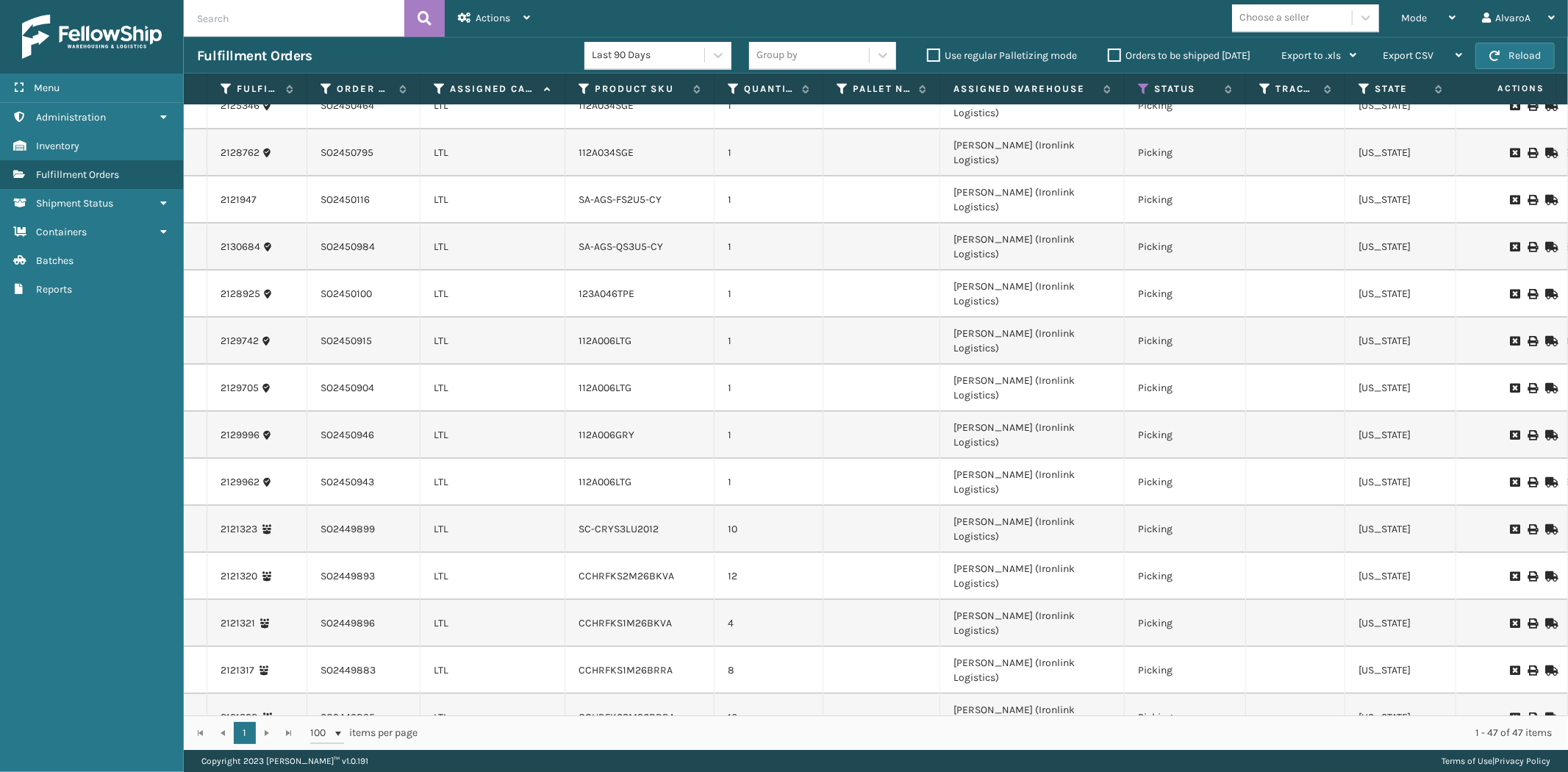
scroll to position [0, 0]
